Goal: Information Seeking & Learning: Learn about a topic

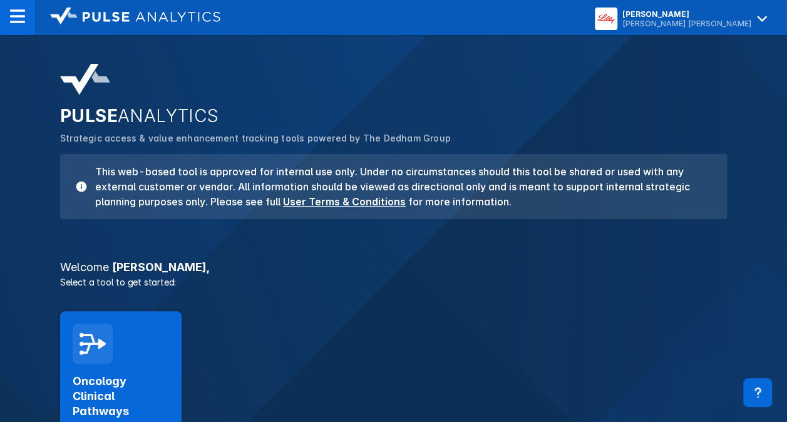
scroll to position [86, 0]
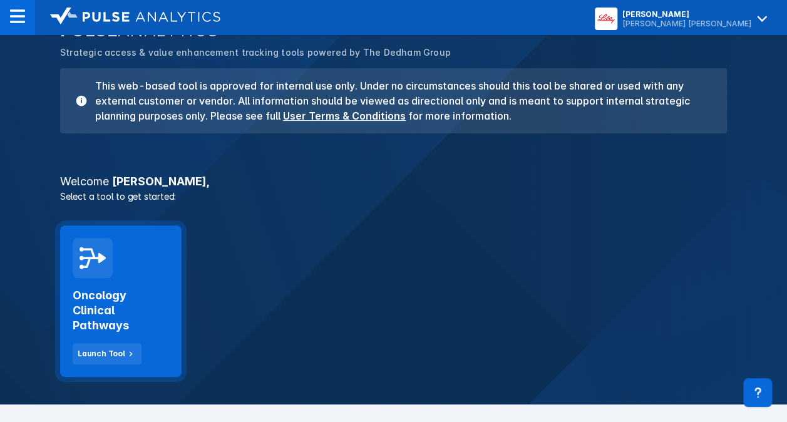
click at [100, 288] on h2 "Oncology Clinical Pathways" at bounding box center [121, 310] width 96 height 45
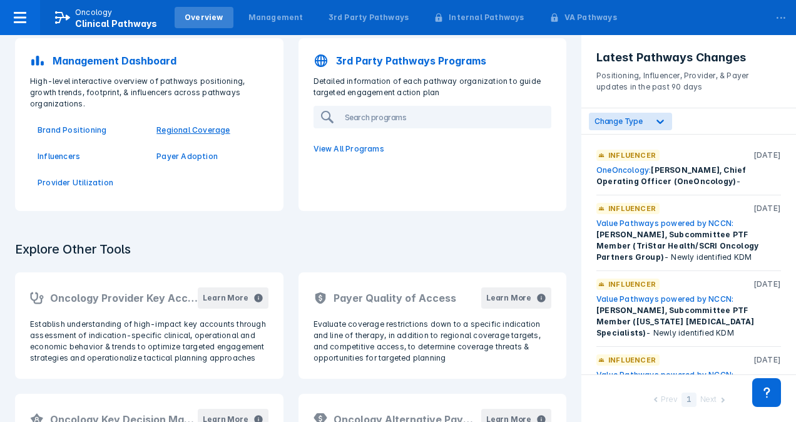
scroll to position [145, 0]
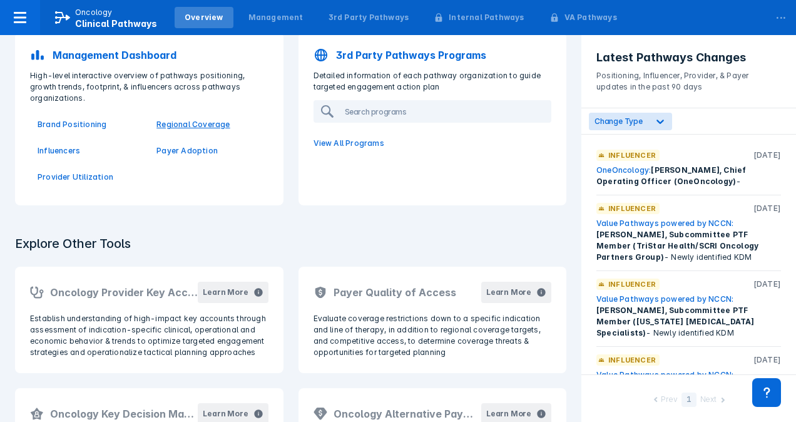
click at [196, 124] on p "Regional Coverage" at bounding box center [208, 124] width 104 height 11
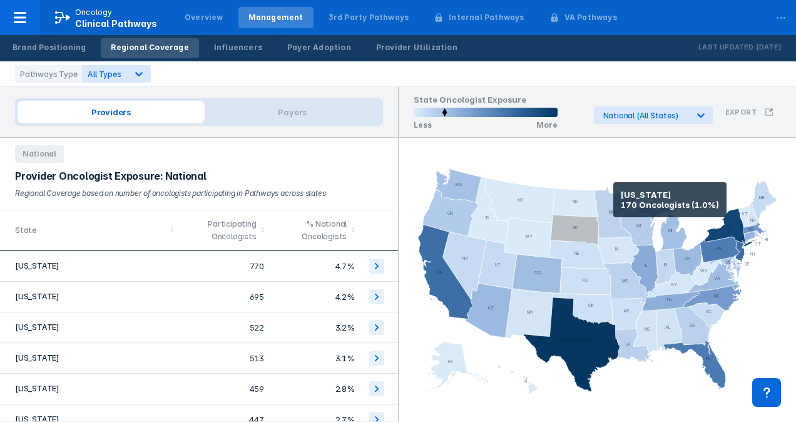
click at [613, 200] on icon at bounding box center [617, 212] width 44 height 51
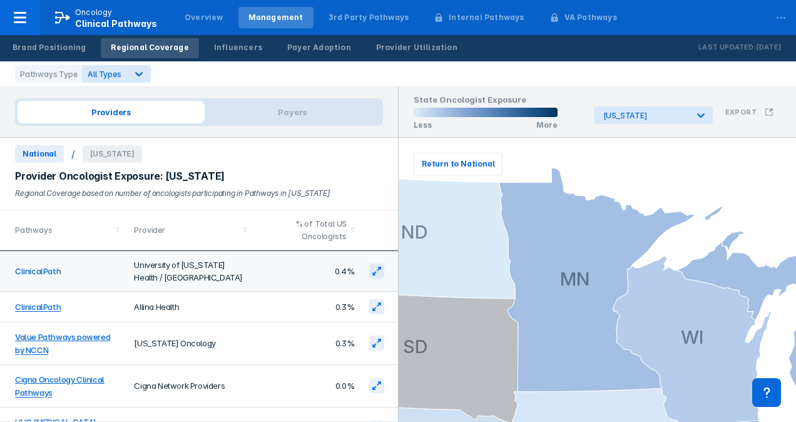
click at [38, 267] on link "ClinicalPath" at bounding box center [38, 272] width 46 height 10
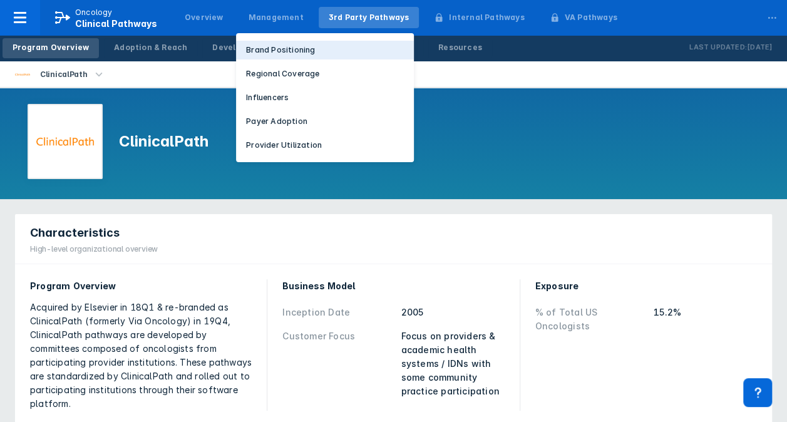
click at [266, 48] on p "Brand Positioning" at bounding box center [280, 49] width 69 height 11
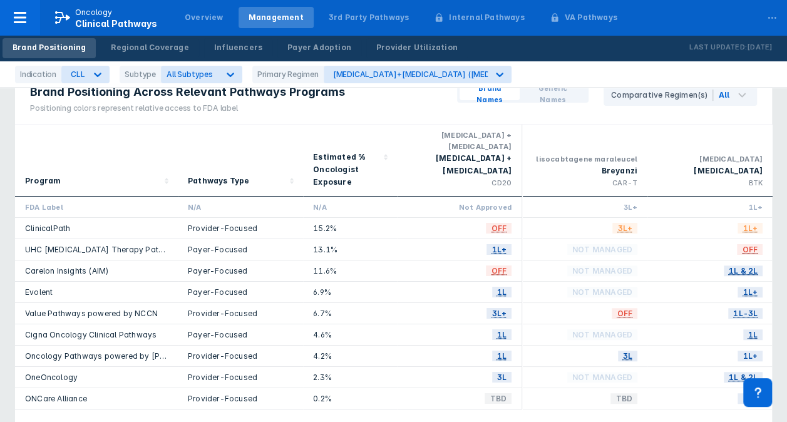
scroll to position [28, 0]
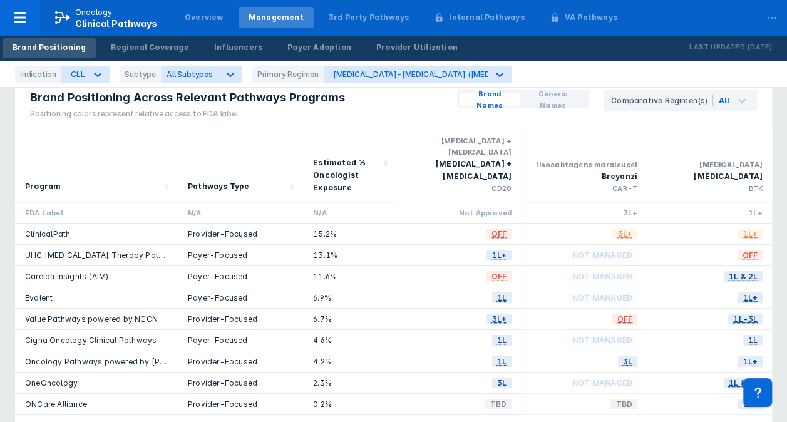
click at [165, 228] on div "ClinicalPath" at bounding box center [96, 233] width 143 height 11
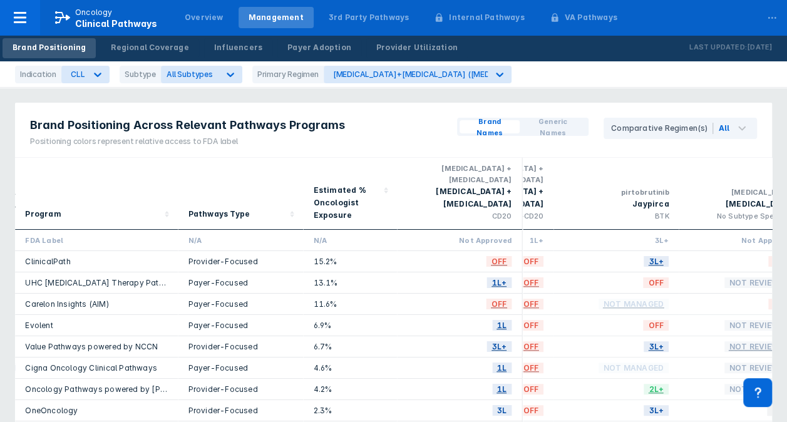
scroll to position [9, 0]
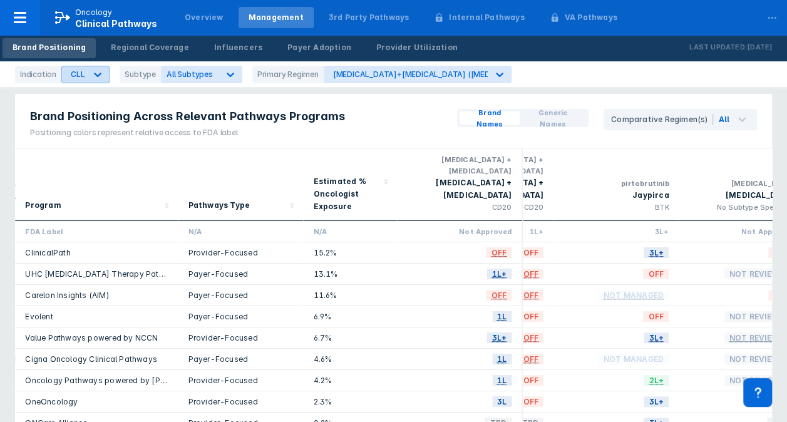
click at [80, 76] on div "CLL" at bounding box center [78, 73] width 14 height 9
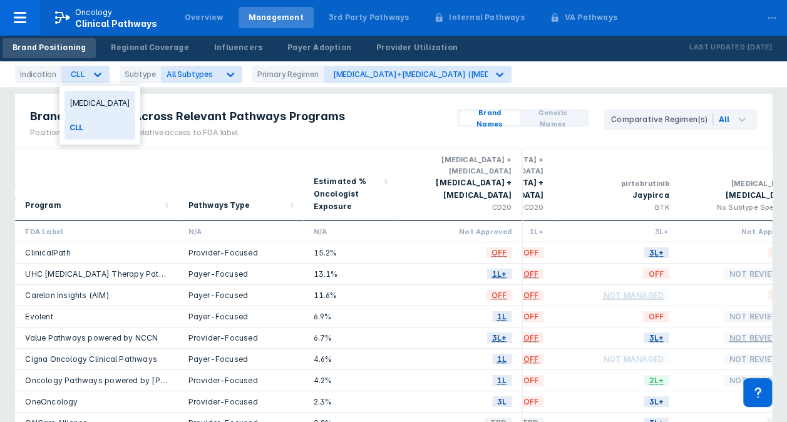
click at [85, 110] on div "Breast Cancer" at bounding box center [99, 103] width 71 height 24
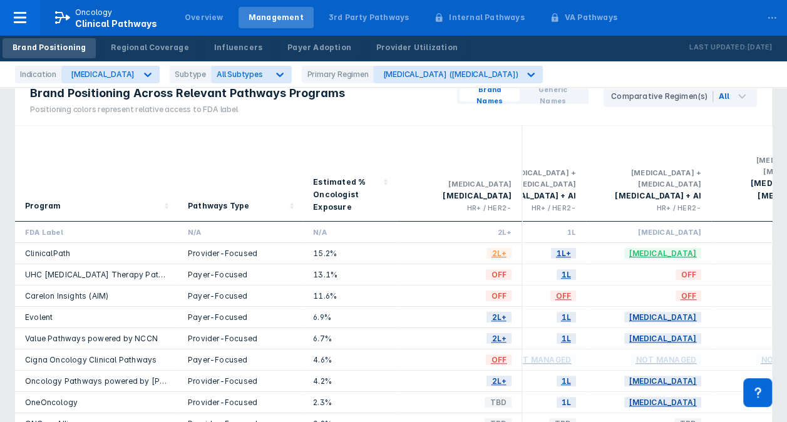
scroll to position [0, 2305]
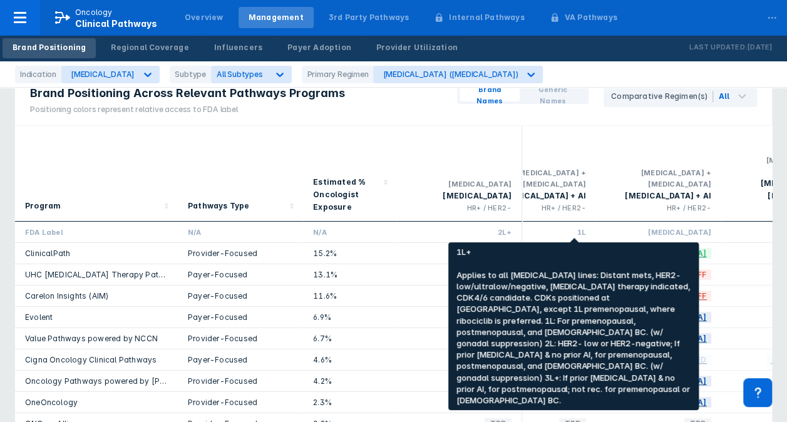
click at [568, 246] on span "1L+" at bounding box center [573, 253] width 25 height 14
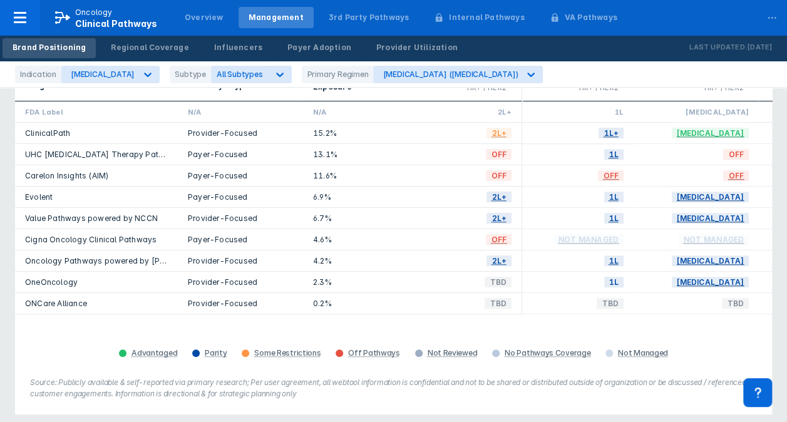
scroll to position [0, 0]
